Goal: Information Seeking & Learning: Learn about a topic

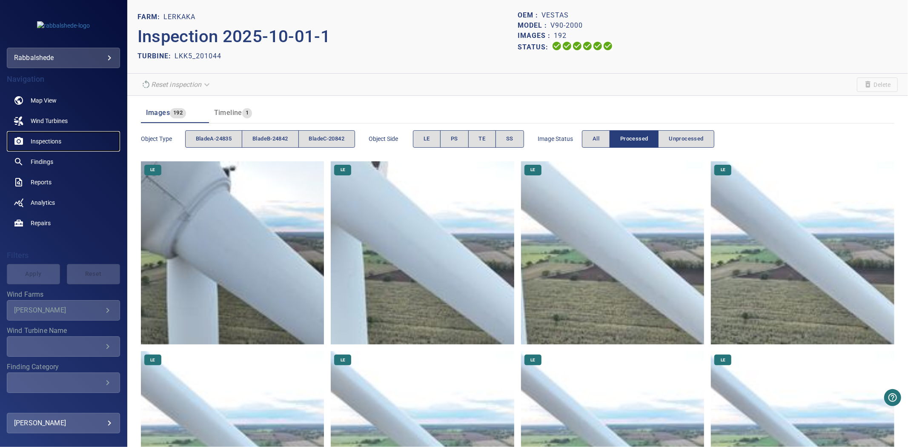
click at [40, 146] on link "Inspections" at bounding box center [63, 141] width 113 height 20
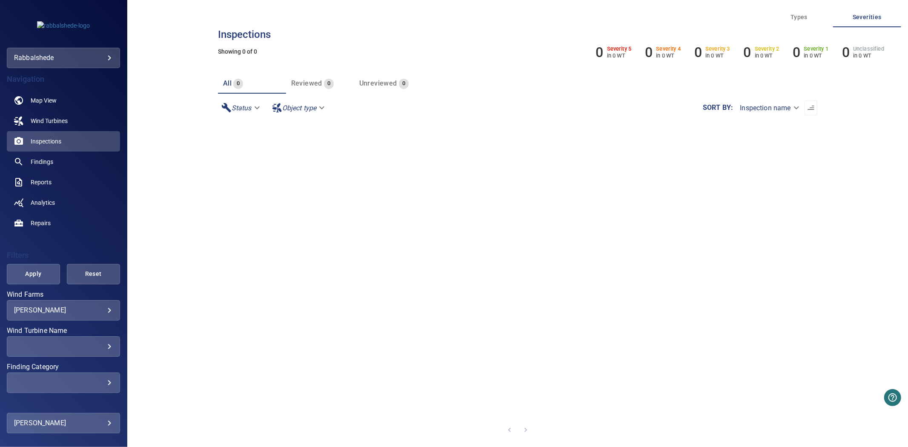
click at [94, 315] on div "Bratton ******* ​" at bounding box center [63, 310] width 113 height 20
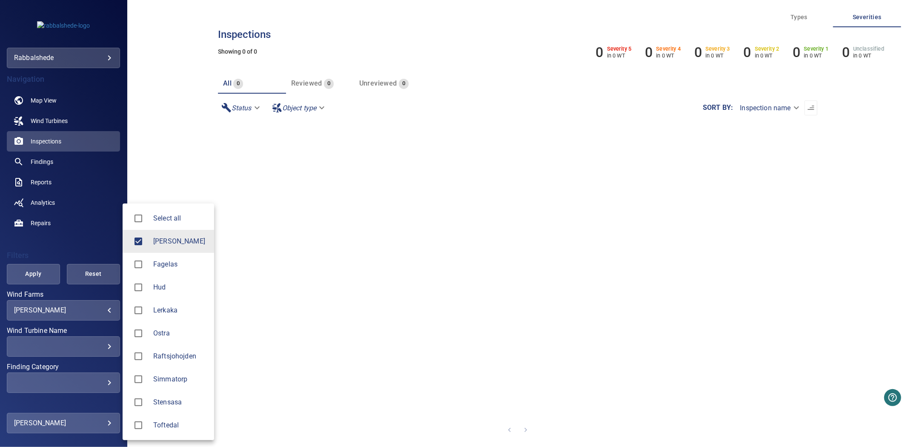
click at [91, 312] on body "**********" at bounding box center [454, 223] width 908 height 447
click at [150, 311] on div at bounding box center [141, 310] width 24 height 18
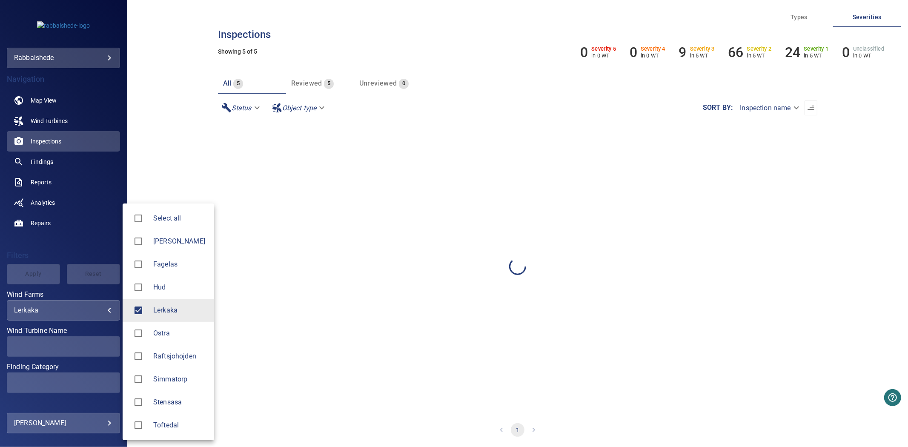
type input "*******"
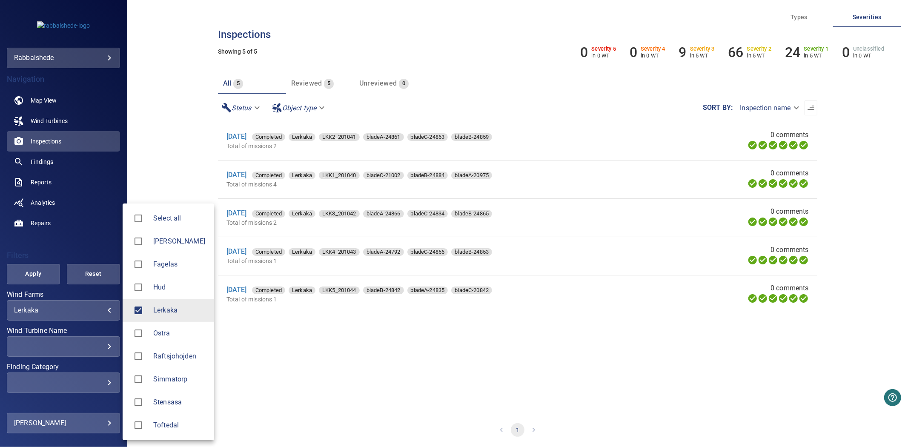
click at [86, 233] on div at bounding box center [454, 223] width 908 height 447
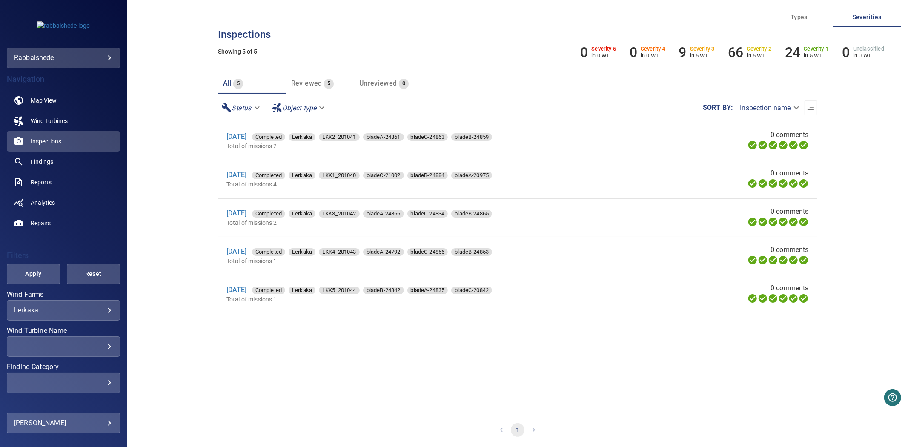
scroll to position [64, 0]
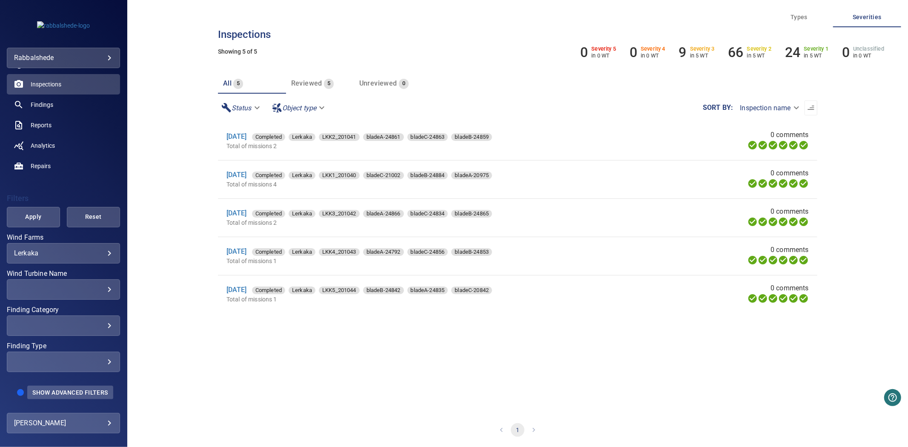
click at [67, 386] on button "Show Advanced Filters" at bounding box center [70, 393] width 86 height 14
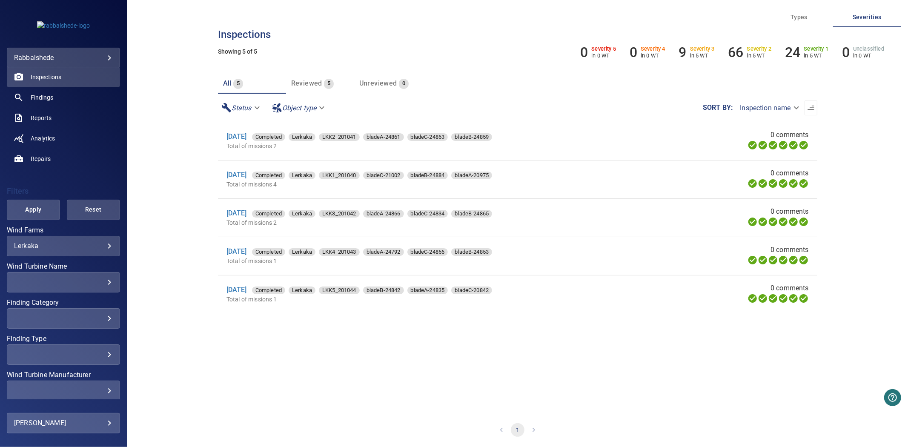
scroll to position [180, 0]
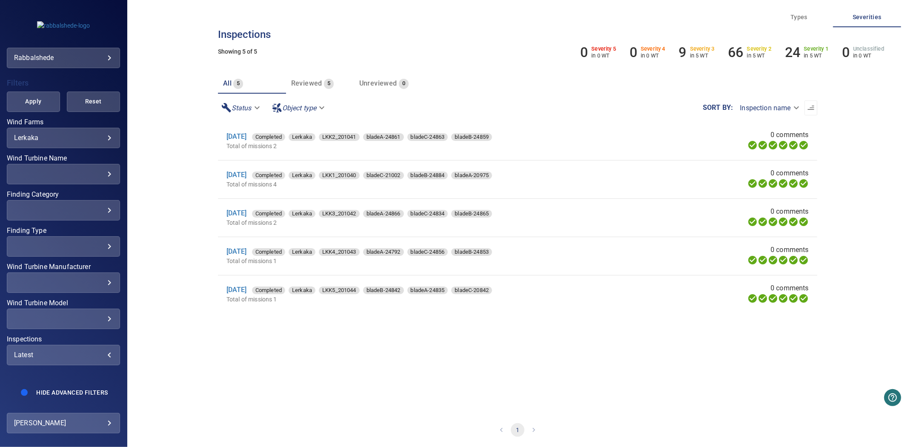
click at [62, 351] on div "Latest" at bounding box center [63, 355] width 99 height 8
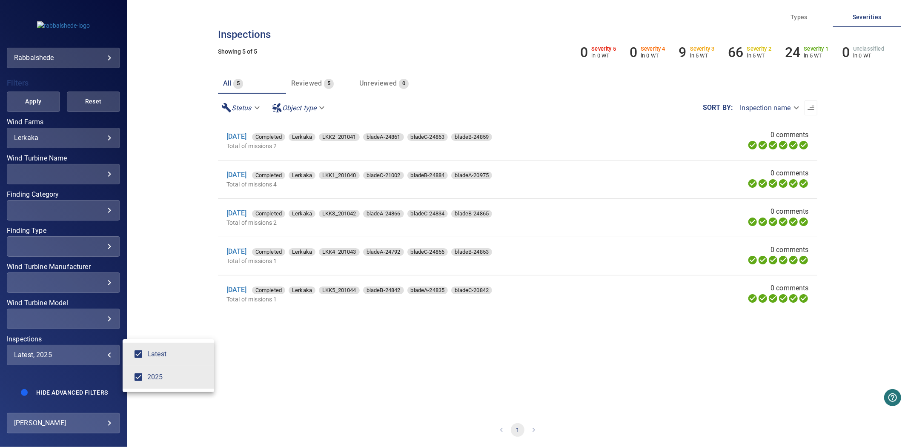
type input "****"
click at [32, 94] on div "Inspections" at bounding box center [454, 223] width 908 height 447
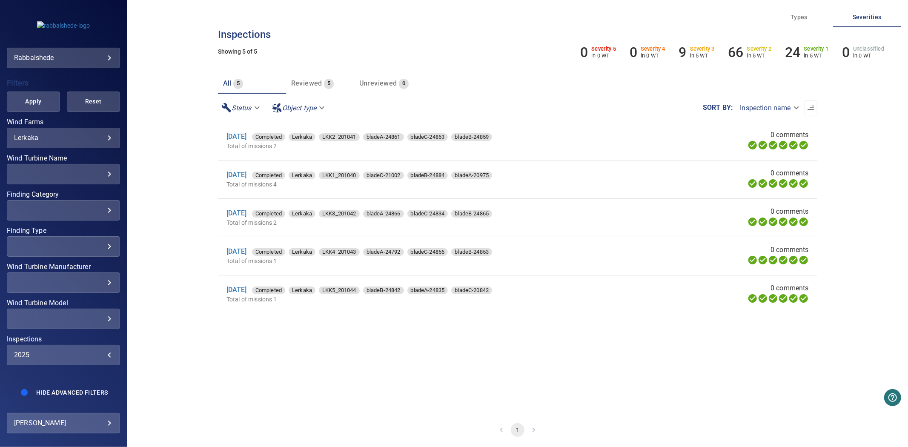
click at [32, 96] on span "Apply" at bounding box center [33, 101] width 32 height 11
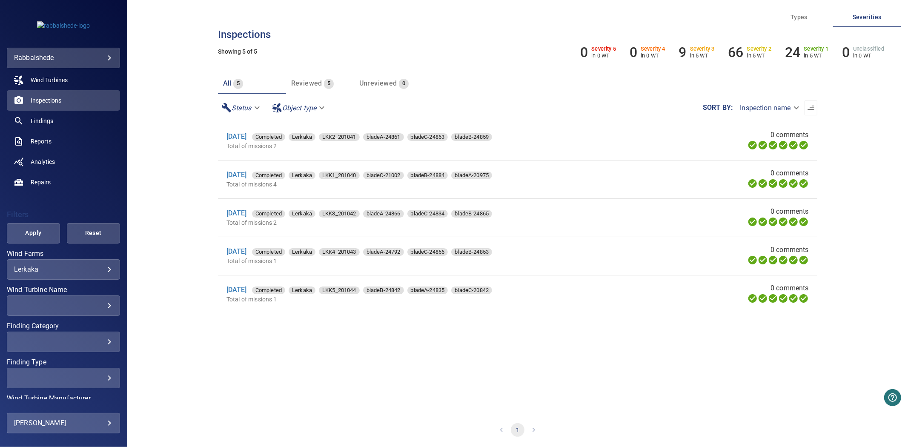
scroll to position [0, 0]
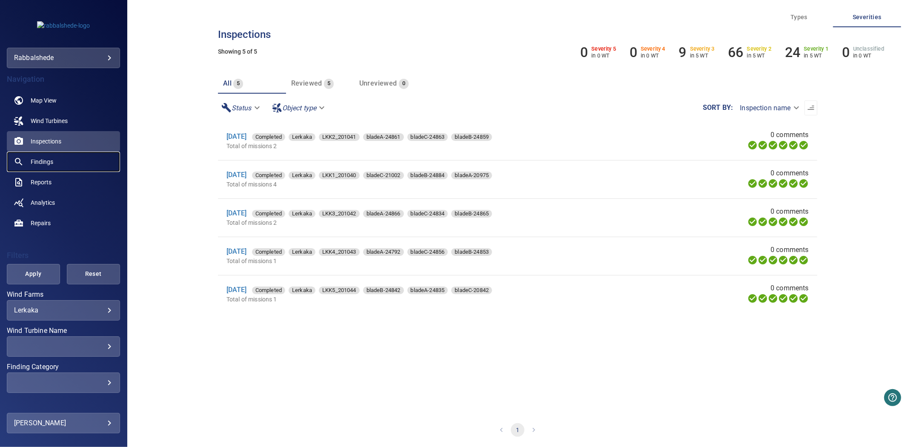
click at [41, 160] on span "Findings" at bounding box center [42, 161] width 23 height 9
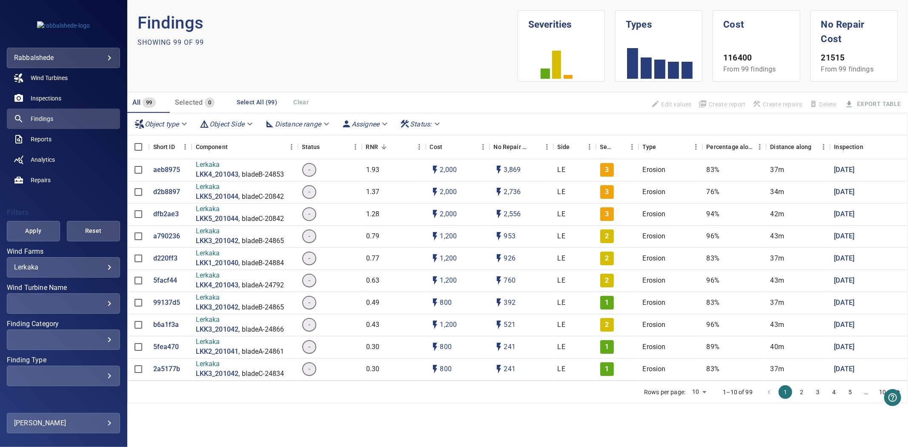
scroll to position [64, 0]
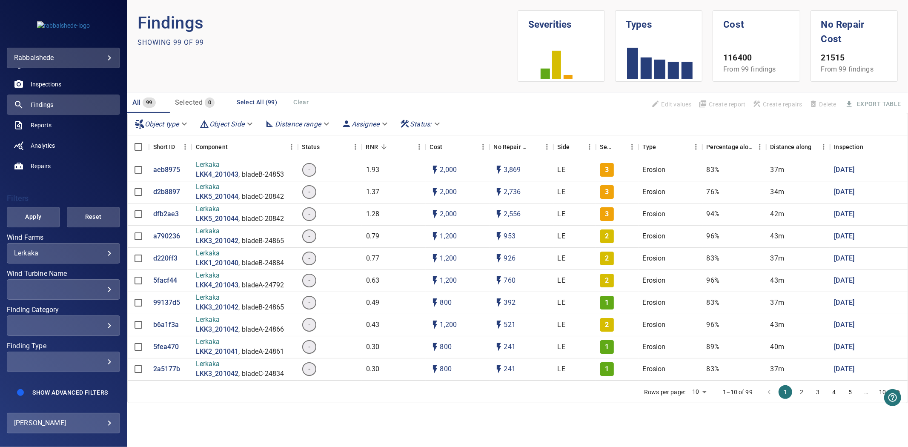
click at [86, 285] on div "​" at bounding box center [63, 289] width 99 height 8
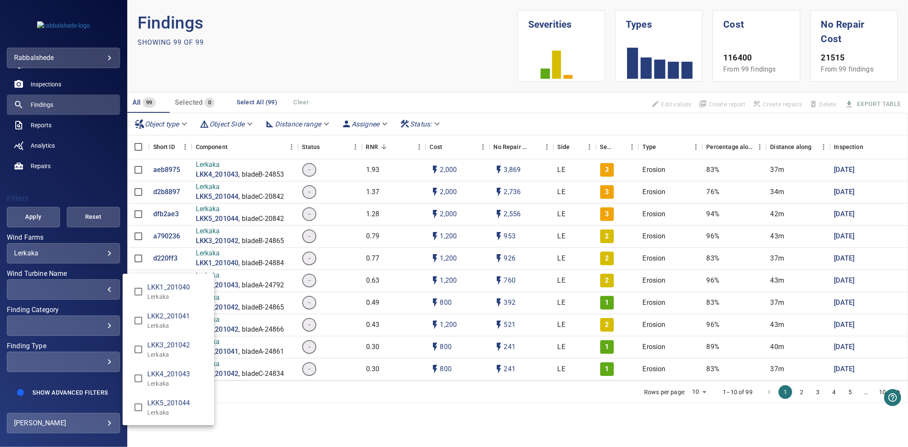
click at [86, 281] on div "Wind Turbine Name" at bounding box center [454, 223] width 908 height 447
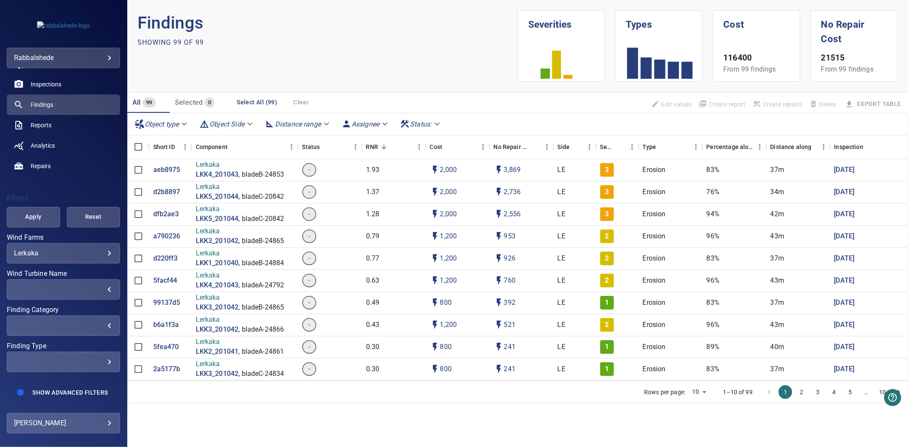
click at [78, 321] on div "​" at bounding box center [63, 325] width 99 height 8
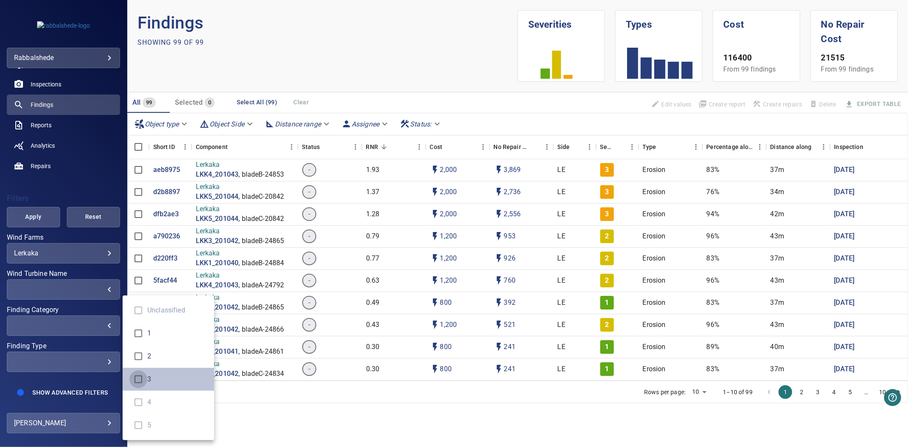
type input "*"
click at [30, 215] on div "Finding Category" at bounding box center [454, 223] width 908 height 447
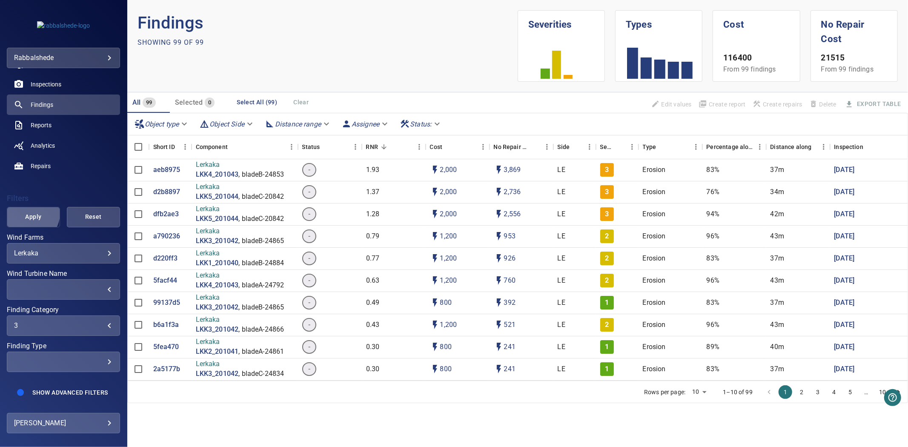
click at [29, 211] on span "Apply" at bounding box center [33, 216] width 32 height 11
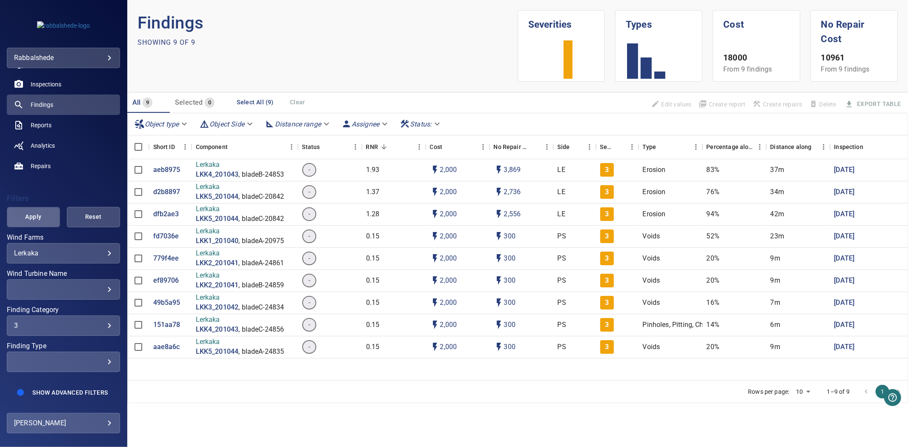
click at [53, 210] on button "Apply" at bounding box center [33, 217] width 53 height 20
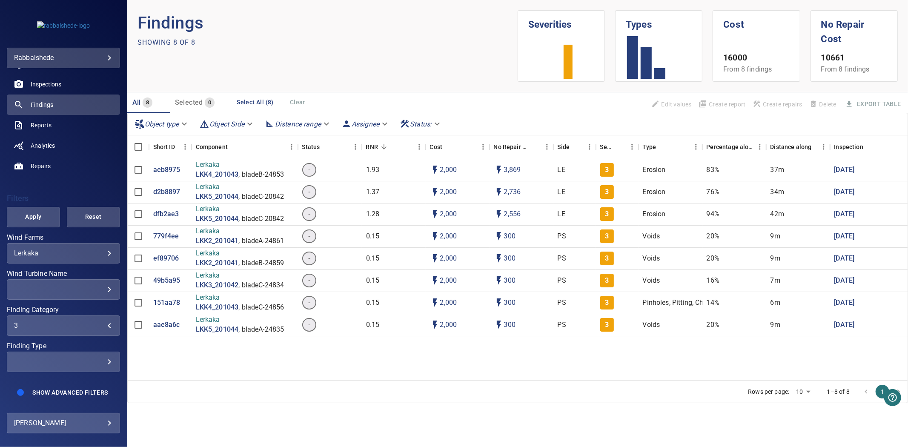
click at [81, 321] on div "3" at bounding box center [63, 325] width 99 height 8
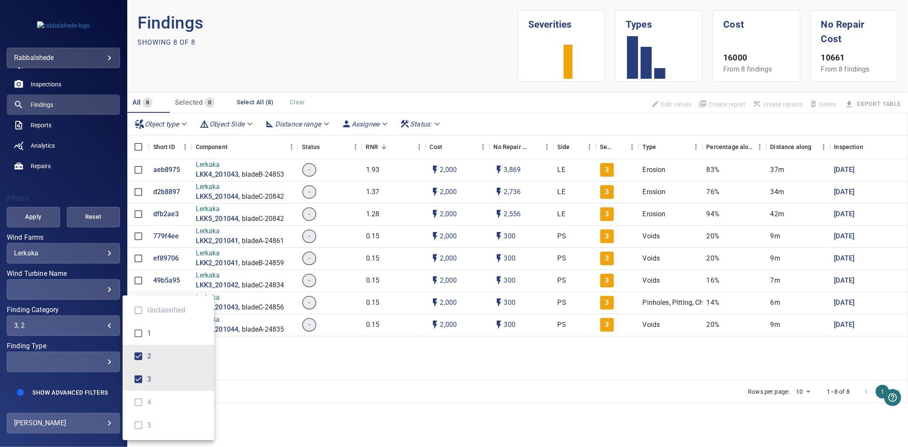
type input "*"
click at [37, 224] on div "Finding Category" at bounding box center [454, 223] width 908 height 447
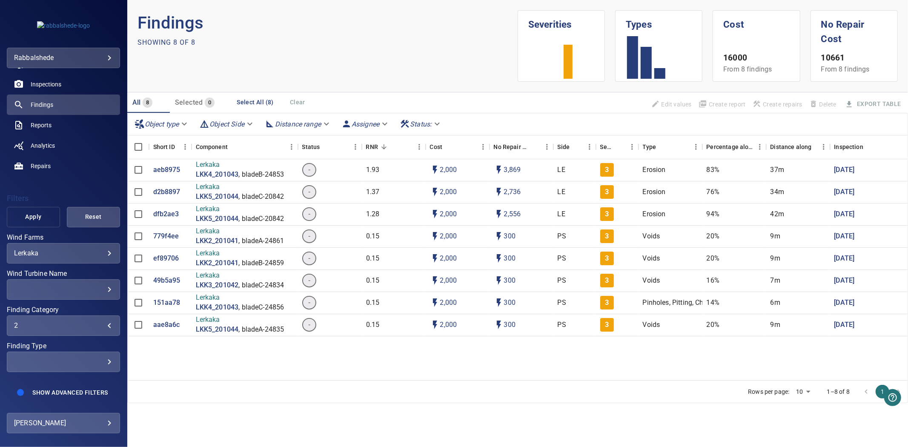
click at [33, 211] on span "Apply" at bounding box center [33, 216] width 32 height 11
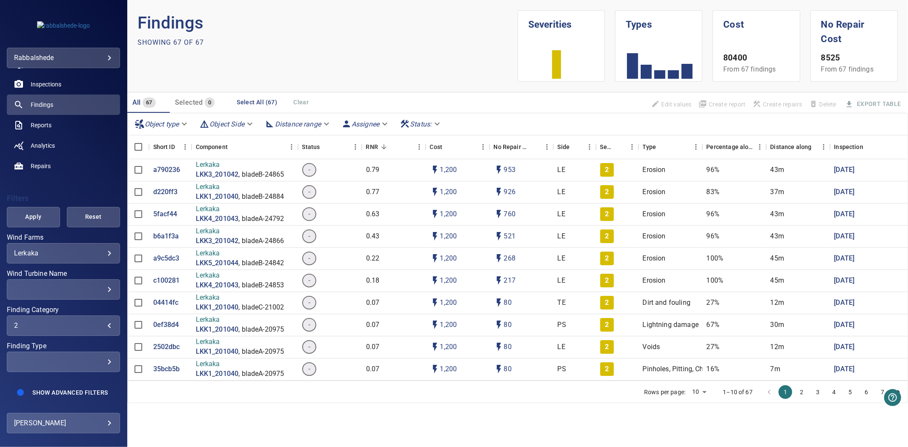
click at [59, 321] on div "2" at bounding box center [63, 325] width 99 height 8
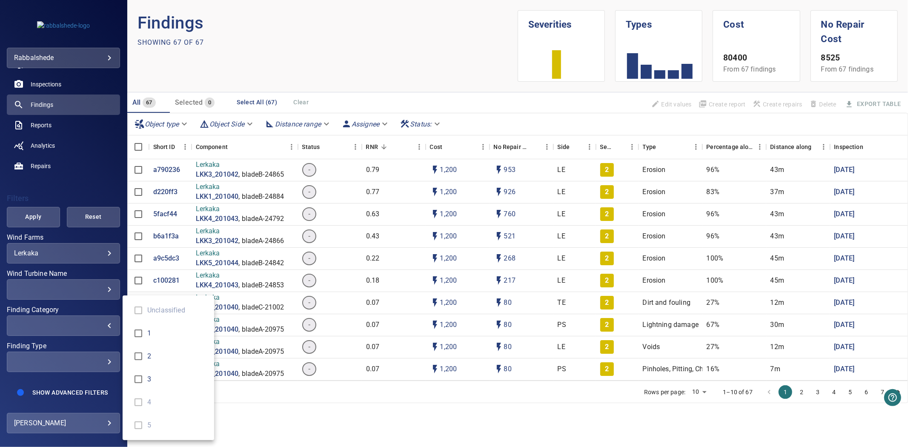
click at [39, 206] on div "Finding Category" at bounding box center [454, 223] width 908 height 447
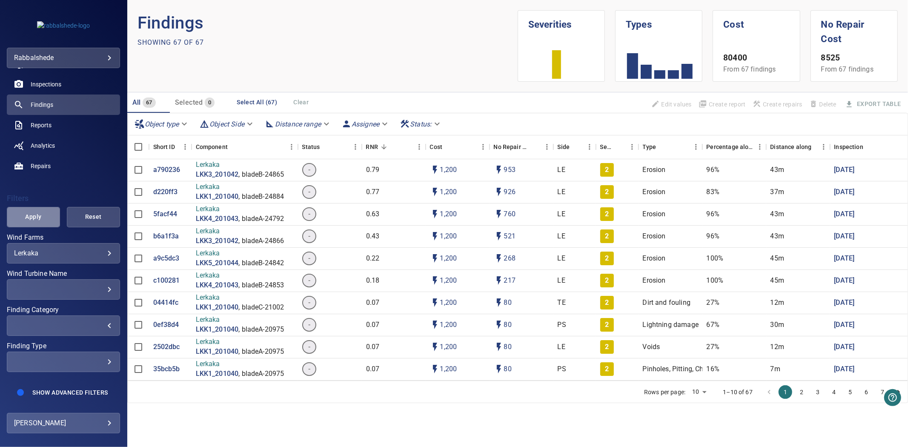
click at [33, 211] on span "Apply" at bounding box center [33, 216] width 32 height 11
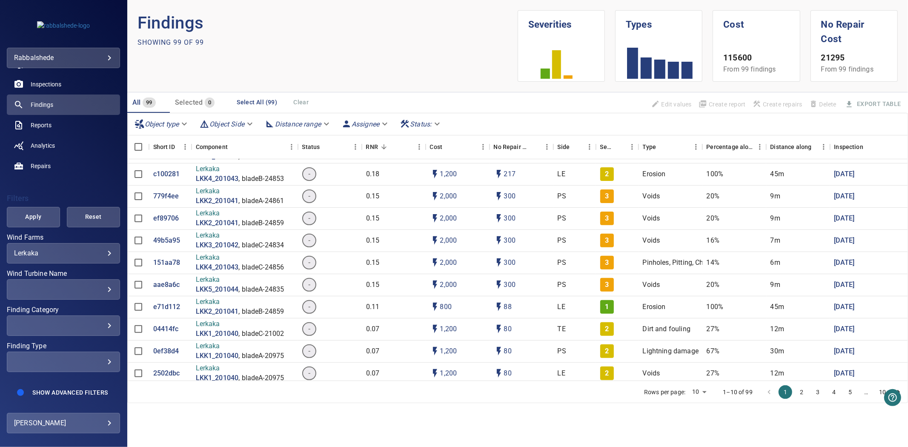
scroll to position [0, 0]
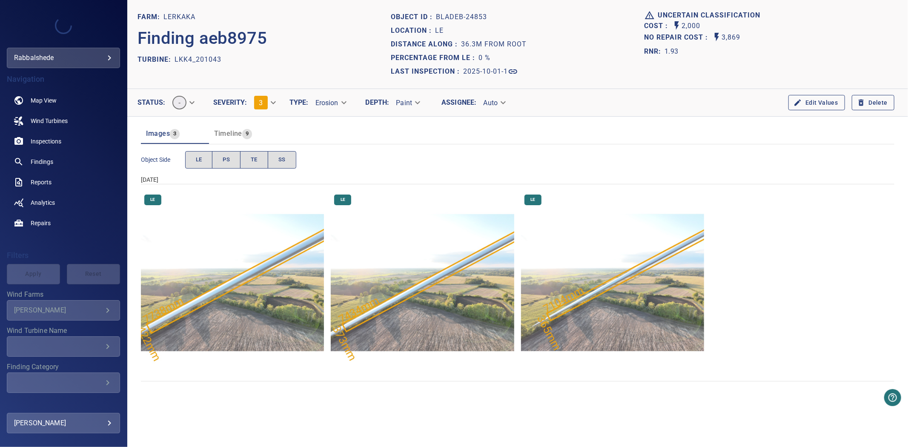
click at [572, 314] on img "Lerkaka/LKK4_201043/2025-10-01-1/2025-10-01-1/image146wp163.jpg" at bounding box center [612, 282] width 183 height 183
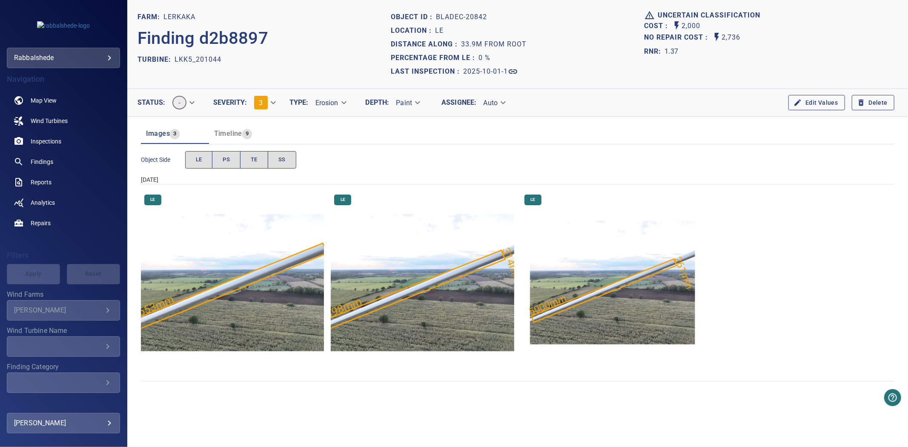
click at [574, 326] on img "Lerkaka/LKK5_201044/2025-10-01-1/2025-10-01-3/image145wp162.jpg" at bounding box center [612, 282] width 183 height 183
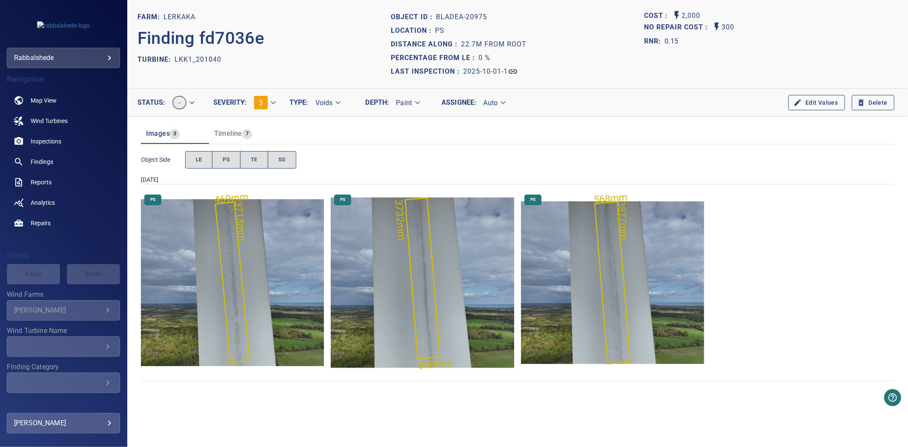
click at [267, 274] on img "Lerkaka/LKK1_201040/2025-10-01-1/2025-10-01-4/image102wp117.jpg" at bounding box center [232, 282] width 183 height 183
click at [273, 99] on body "**********" at bounding box center [454, 223] width 908 height 447
click at [261, 90] on li "2" at bounding box center [272, 87] width 51 height 15
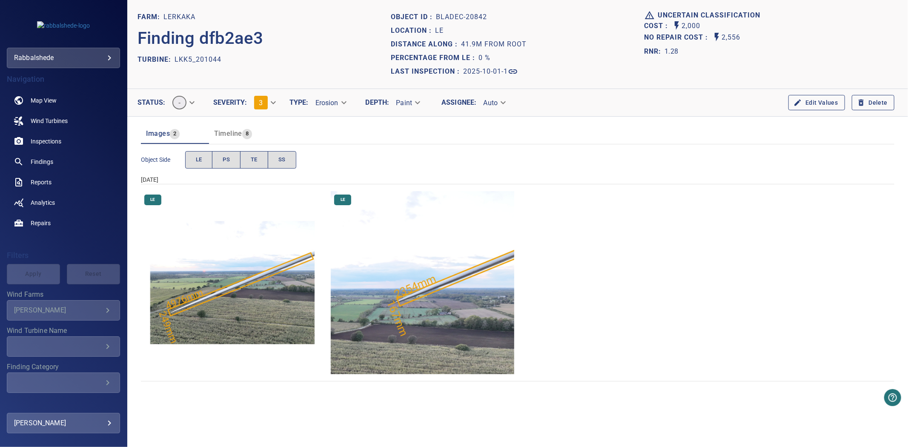
click at [439, 294] on img "Lerkaka/LKK5_201044/2025-10-01-1/2025-10-01-3/image147wp164.jpg" at bounding box center [422, 282] width 183 height 183
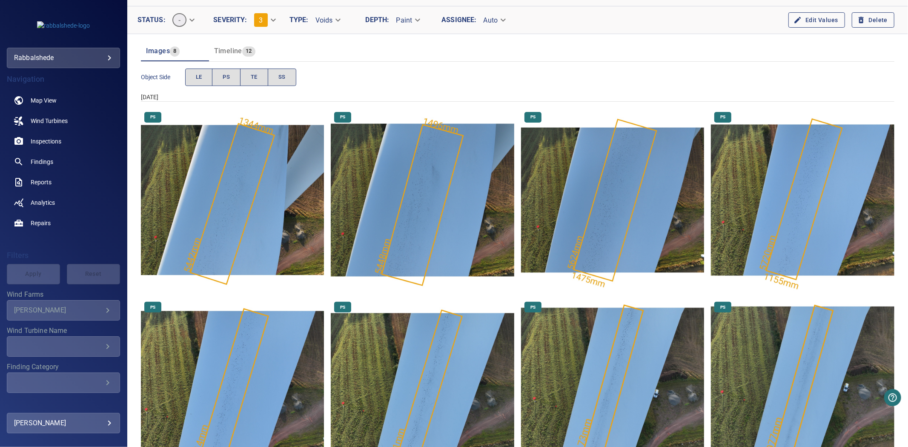
scroll to position [134, 0]
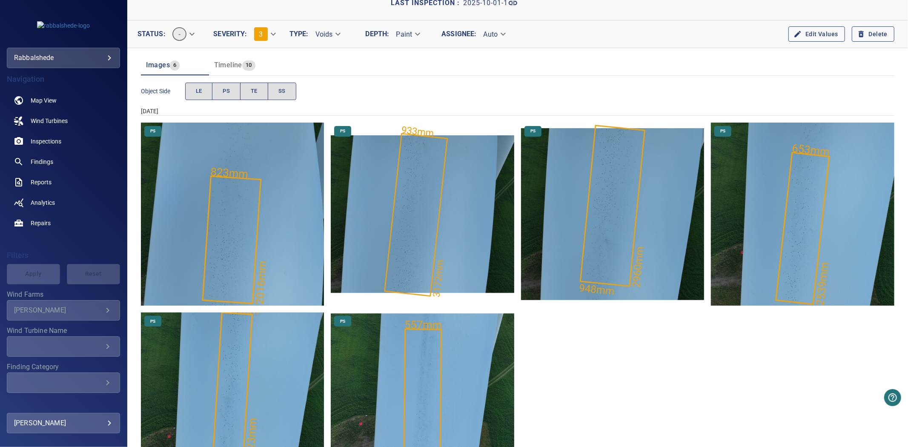
scroll to position [134, 0]
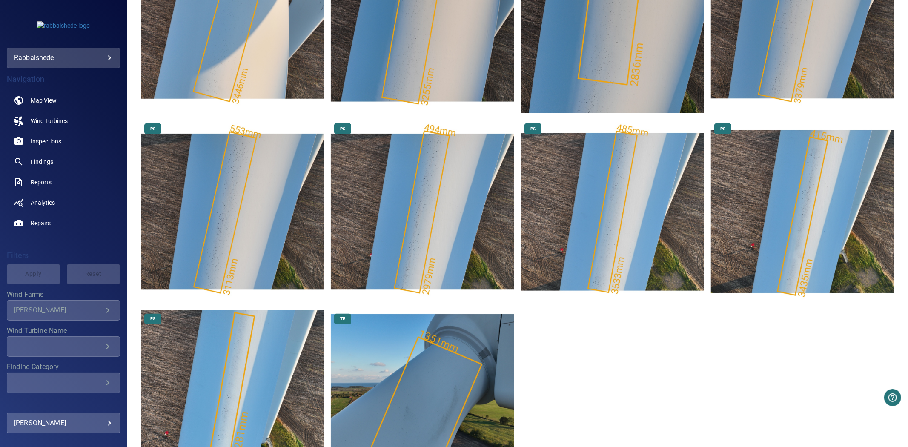
scroll to position [323, 0]
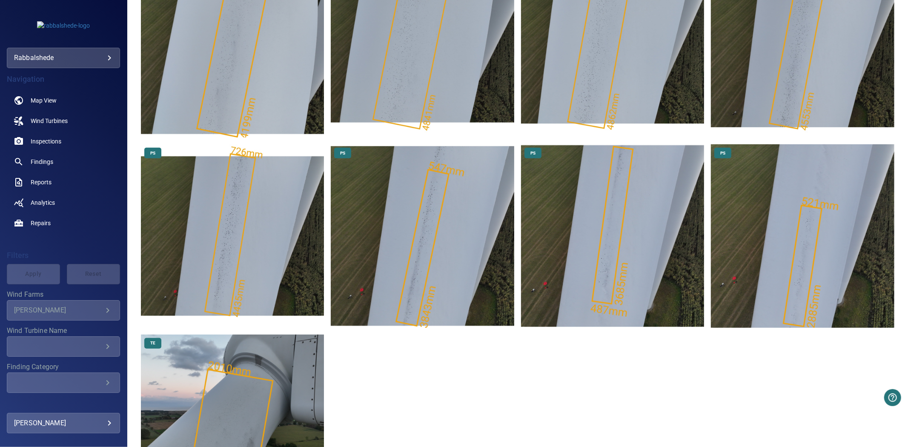
scroll to position [39, 0]
